Goal: Register for event/course

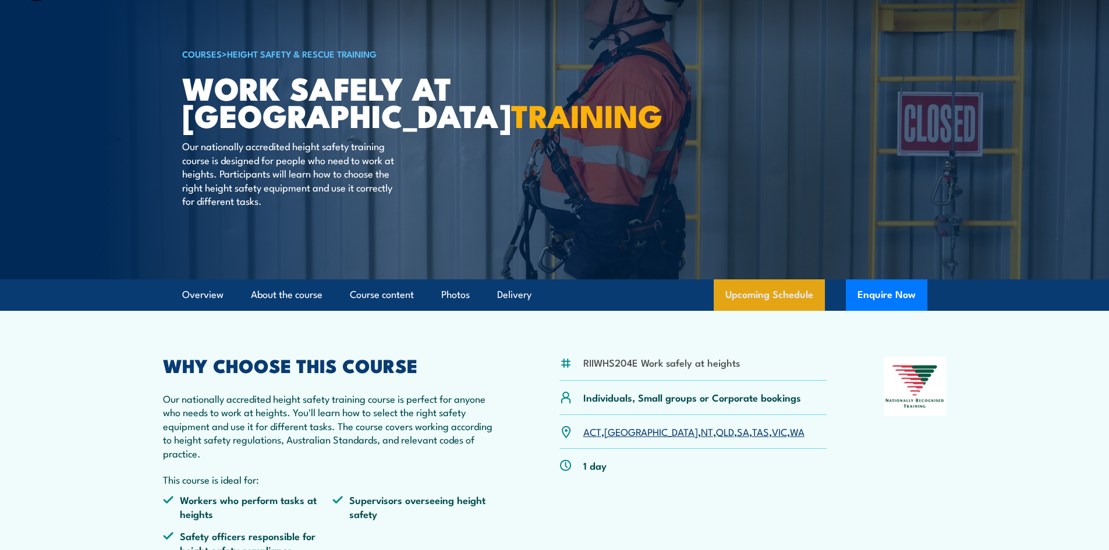
scroll to position [175, 0]
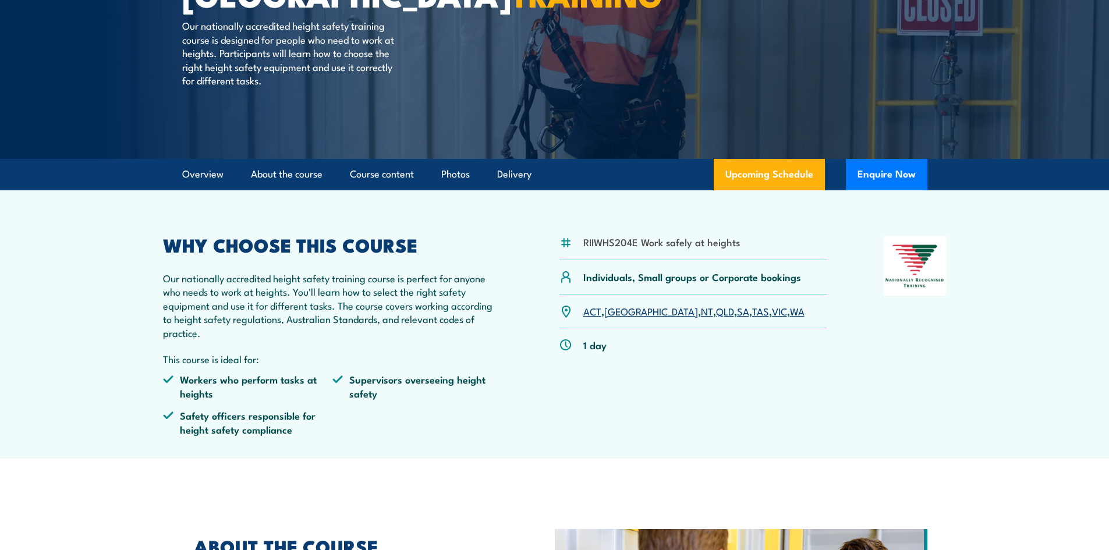
click at [701, 314] on link "NT" at bounding box center [707, 311] width 12 height 14
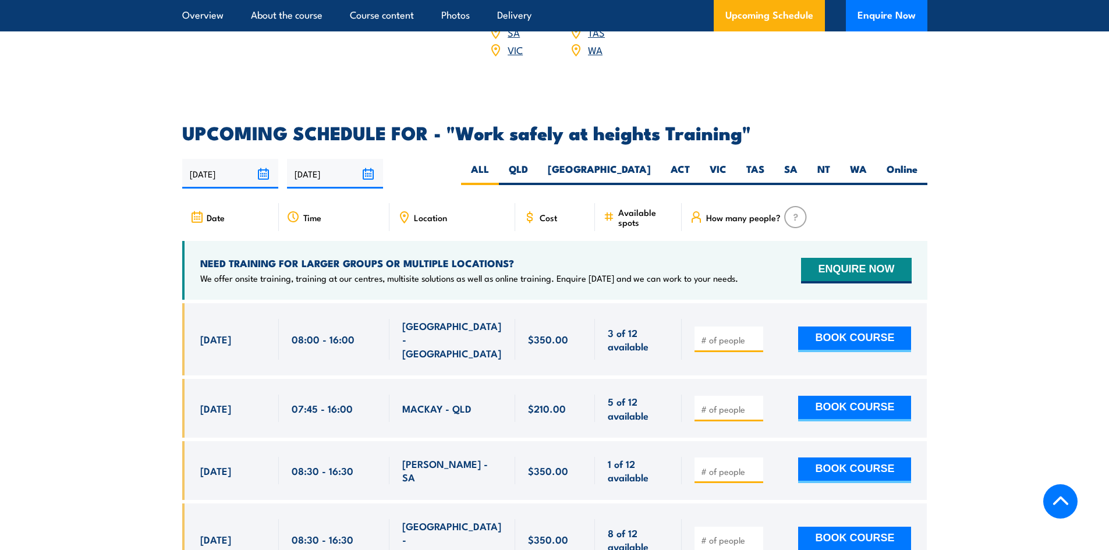
scroll to position [1747, 0]
click at [812, 162] on label "NT" at bounding box center [824, 173] width 33 height 23
click at [831, 162] on input "NT" at bounding box center [835, 166] width 8 height 8
radio input "true"
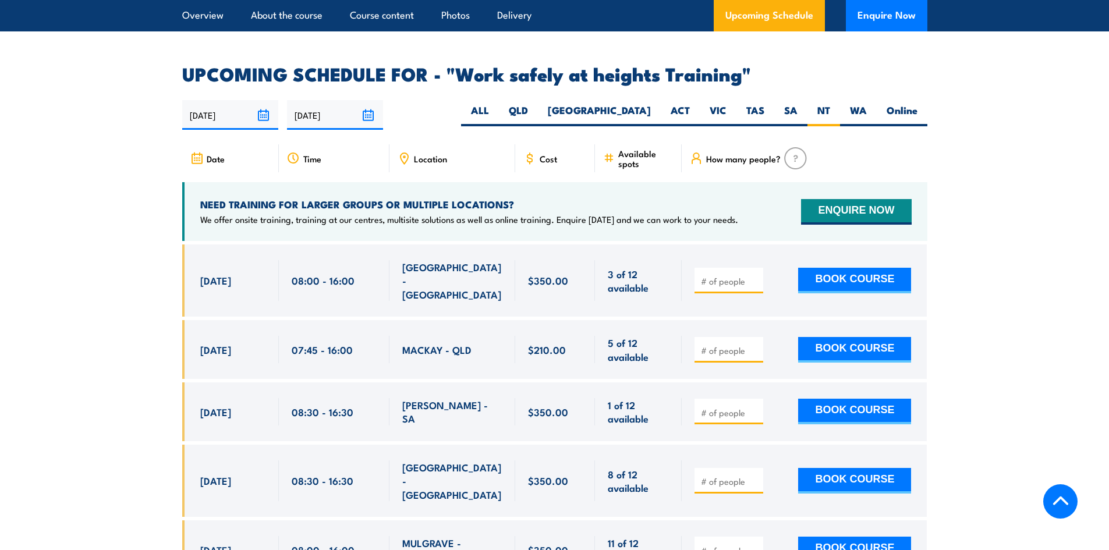
scroll to position [1980, 0]
